Goal: Information Seeking & Learning: Learn about a topic

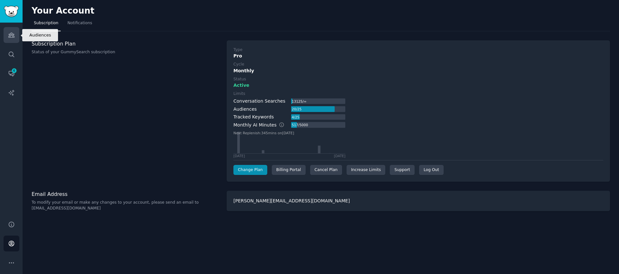
click at [9, 35] on icon "Sidebar" at bounding box center [11, 35] width 6 height 5
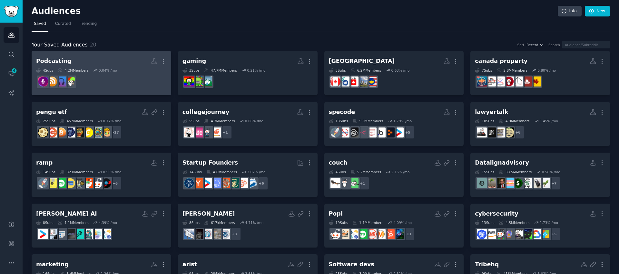
click at [134, 77] on dd at bounding box center [101, 82] width 131 height 18
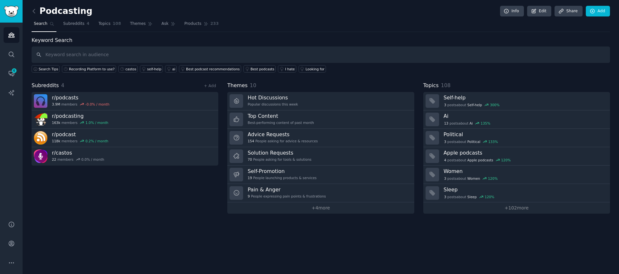
click at [179, 196] on div "Subreddits 4 + Add r/ podcasts 3.9M members -0.0 % / month r/ podcasting 163k m…" at bounding box center [125, 148] width 187 height 132
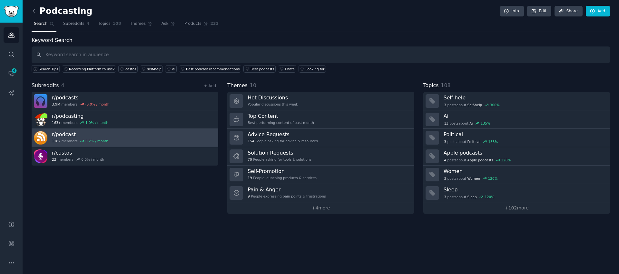
click at [168, 136] on link "r/ podcast 118k members 0.2 % / month" at bounding box center [125, 138] width 187 height 18
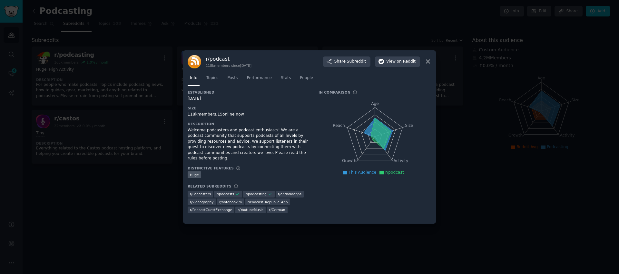
click at [100, 221] on div at bounding box center [309, 137] width 619 height 274
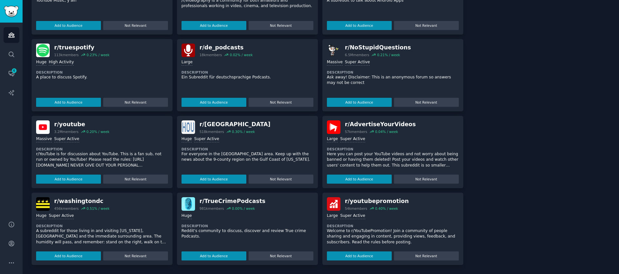
scroll to position [220, 0]
